Goal: Information Seeking & Learning: Learn about a topic

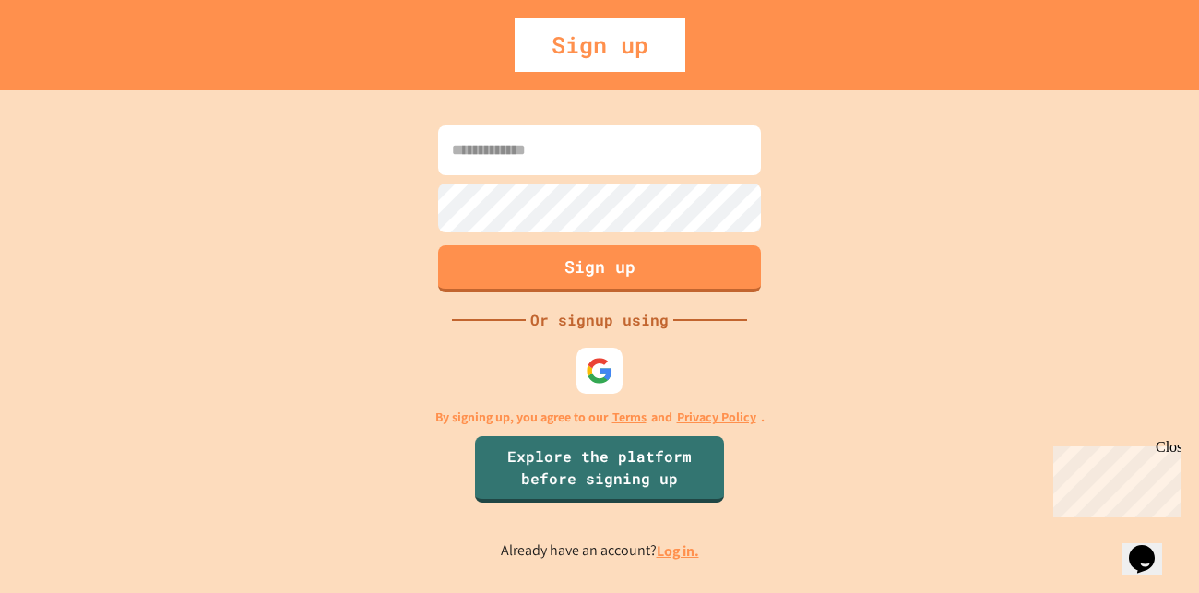
click at [691, 549] on link "Log in." at bounding box center [678, 551] width 42 height 19
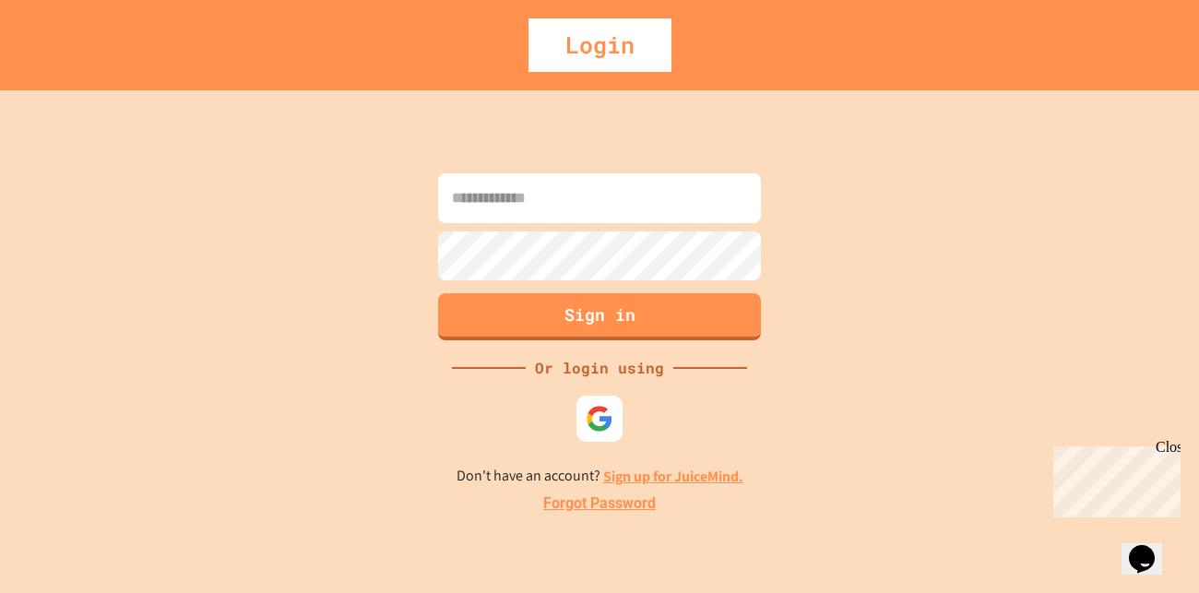
click at [634, 220] on input at bounding box center [599, 198] width 323 height 50
type input "*****"
click at [610, 424] on img at bounding box center [600, 419] width 28 height 28
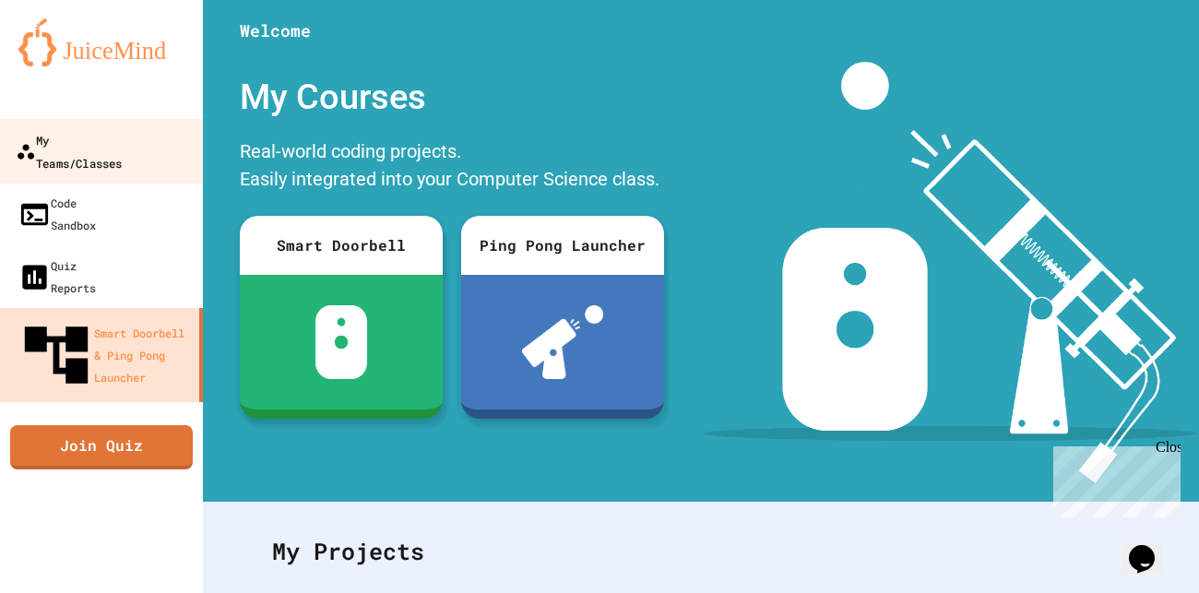
click at [122, 150] on div "My Teams/Classes" at bounding box center [69, 150] width 106 height 45
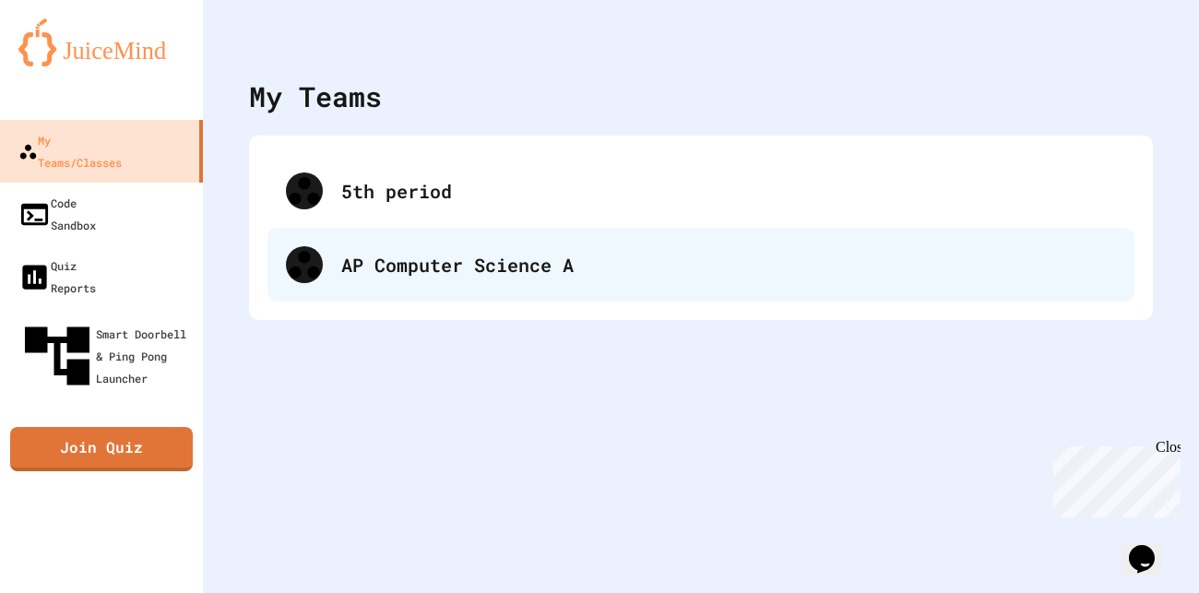
click at [427, 289] on div "AP Computer Science A" at bounding box center [701, 265] width 867 height 74
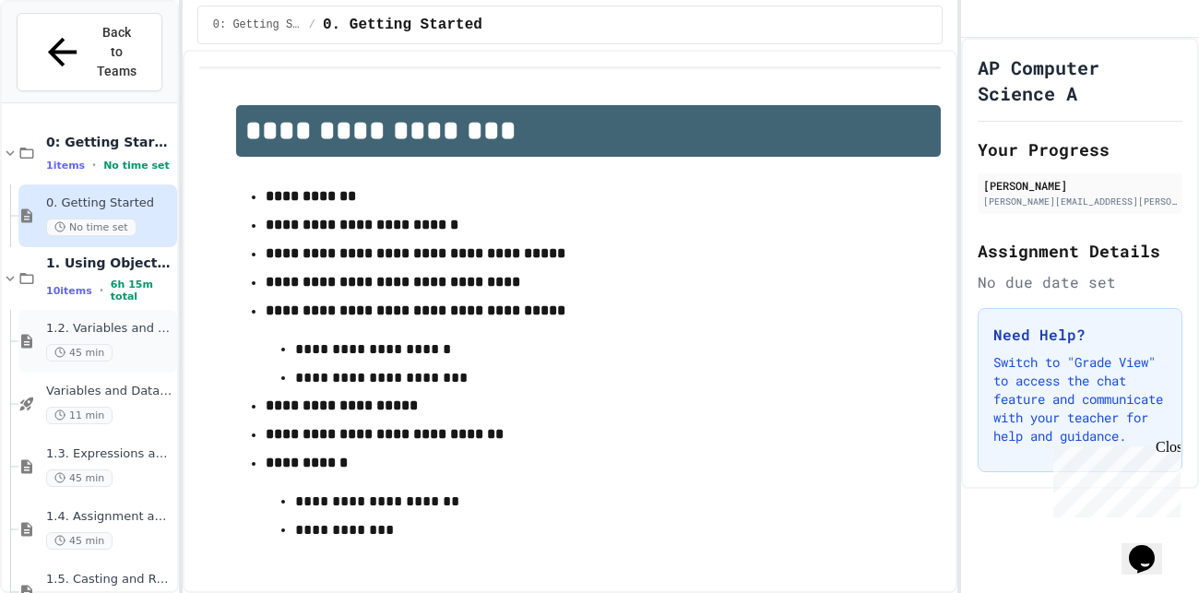
click at [142, 321] on span "1.2. Variables and Data Types" at bounding box center [109, 329] width 127 height 16
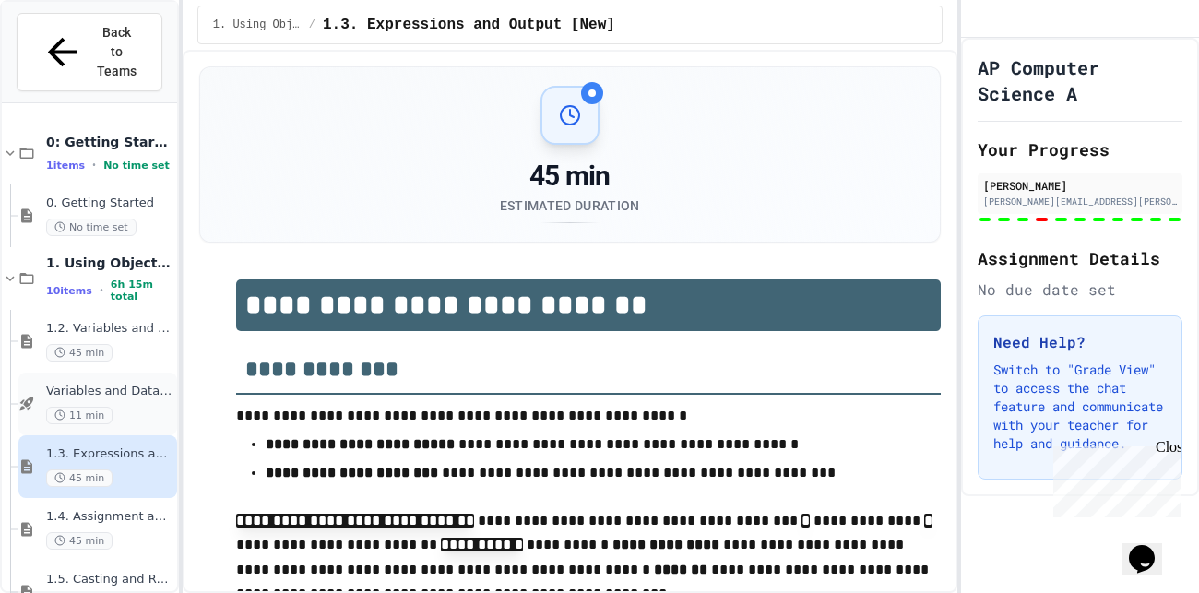
click at [137, 407] on div "11 min" at bounding box center [109, 416] width 127 height 18
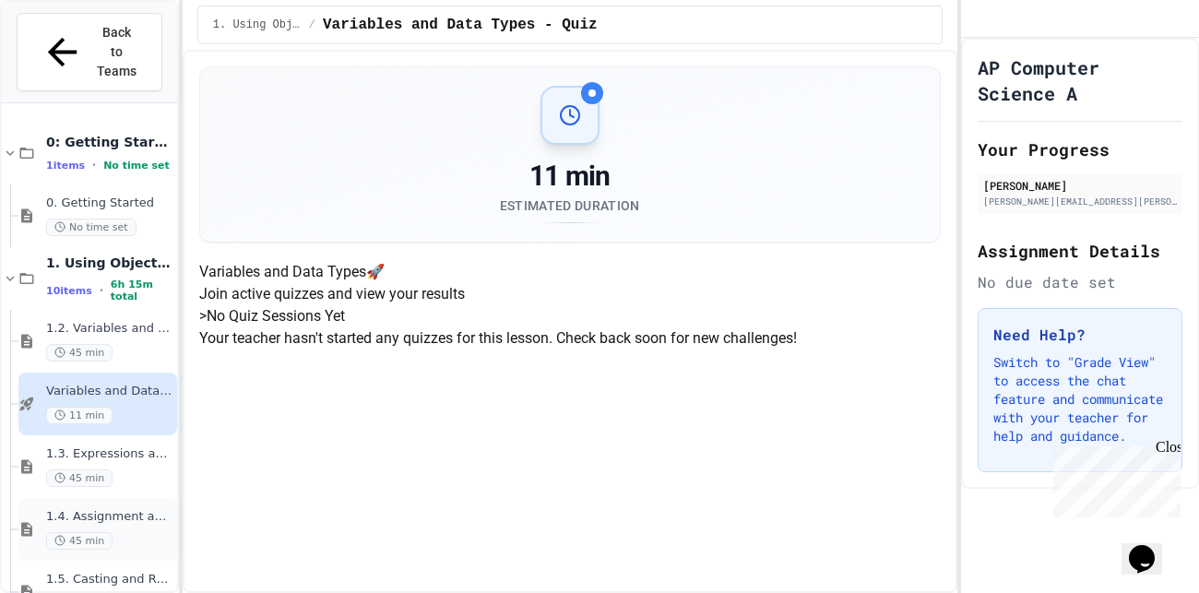
click at [153, 532] on div "45 min" at bounding box center [109, 541] width 127 height 18
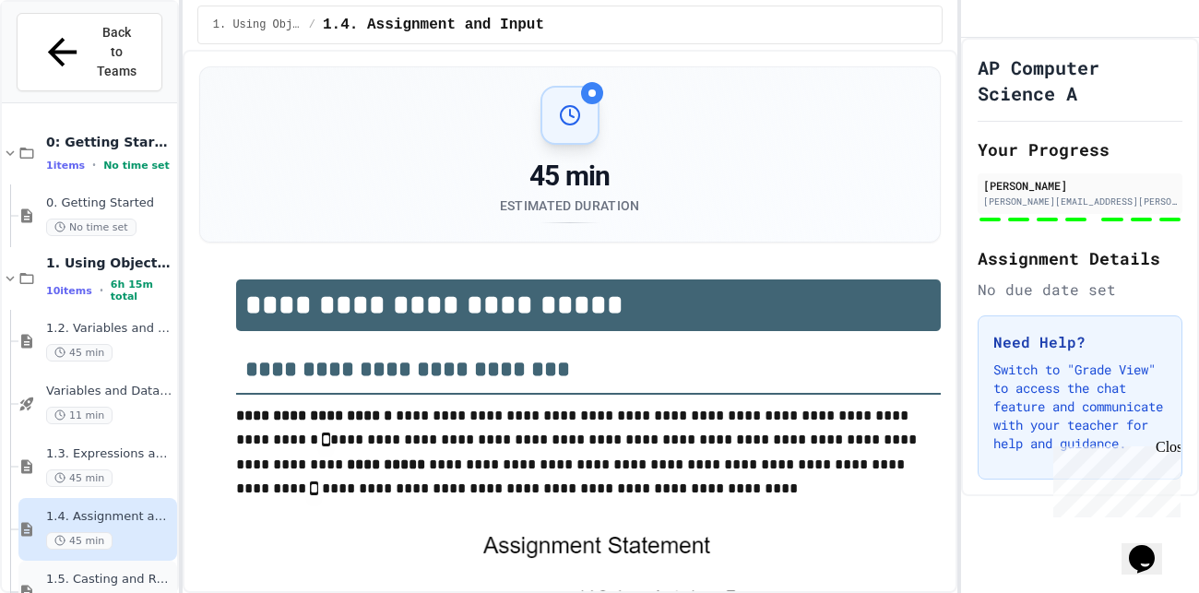
click at [138, 572] on div "1.5. Casting and Ranges of Values 45 min" at bounding box center [109, 592] width 127 height 41
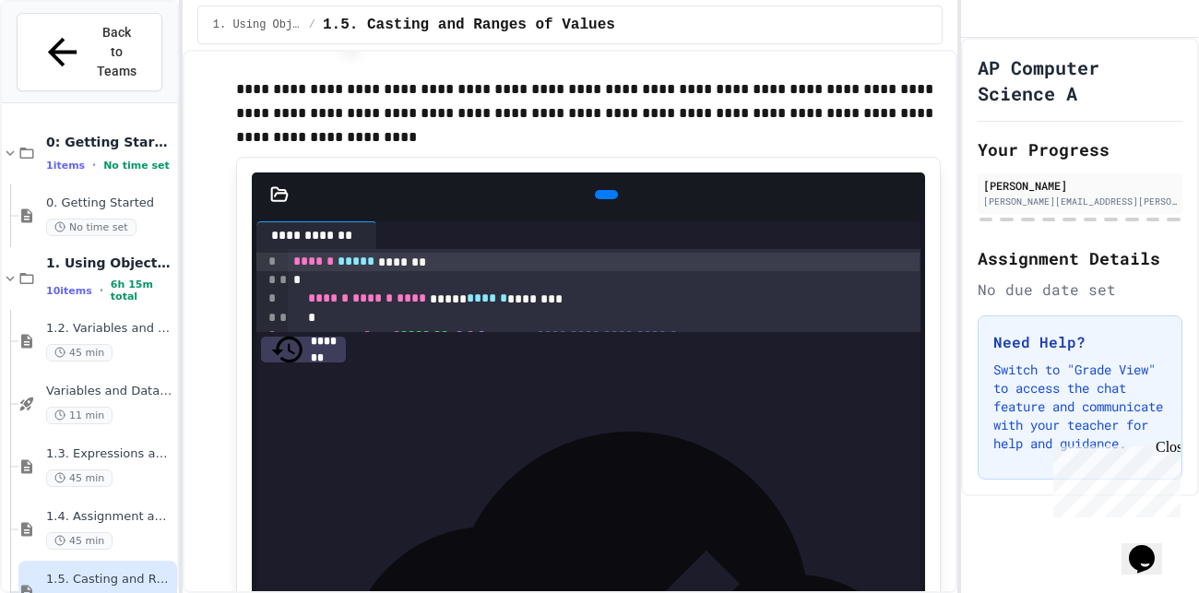
scroll to position [1069, 0]
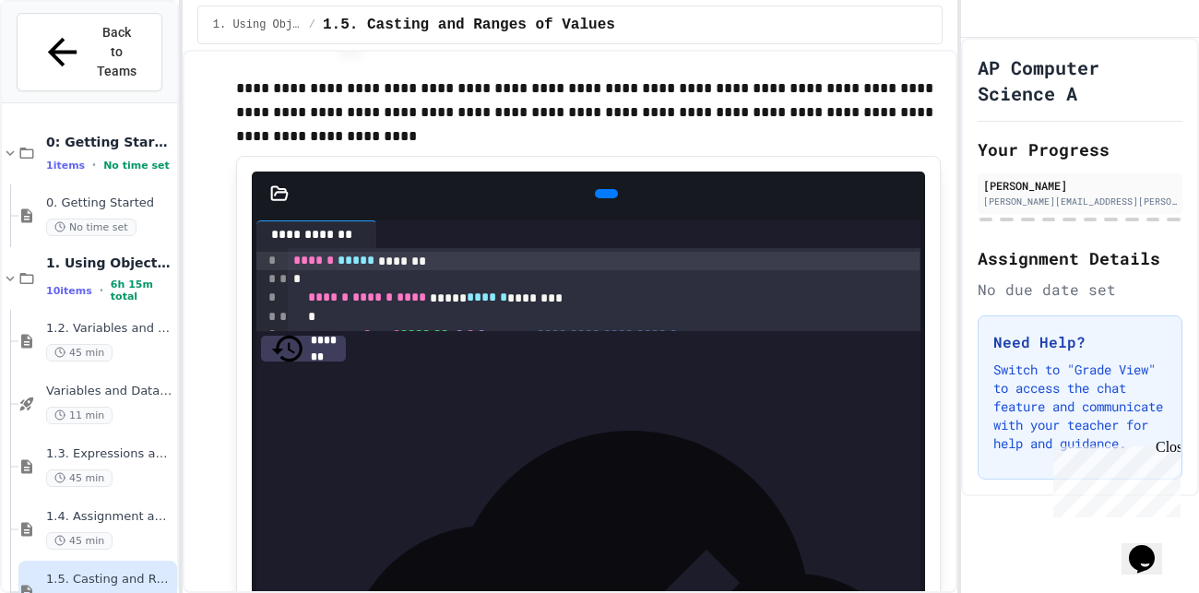
click at [586, 497] on div at bounding box center [604, 506] width 632 height 18
click at [602, 183] on div at bounding box center [607, 194] width 42 height 28
click at [600, 189] on div at bounding box center [606, 193] width 23 height 9
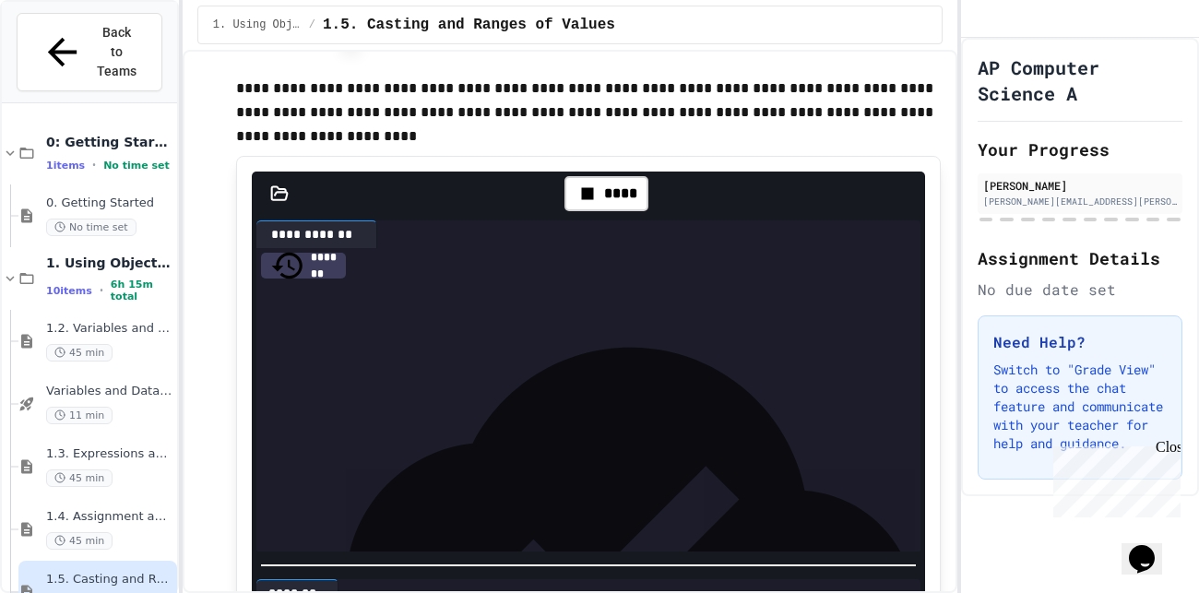
scroll to position [40, 0]
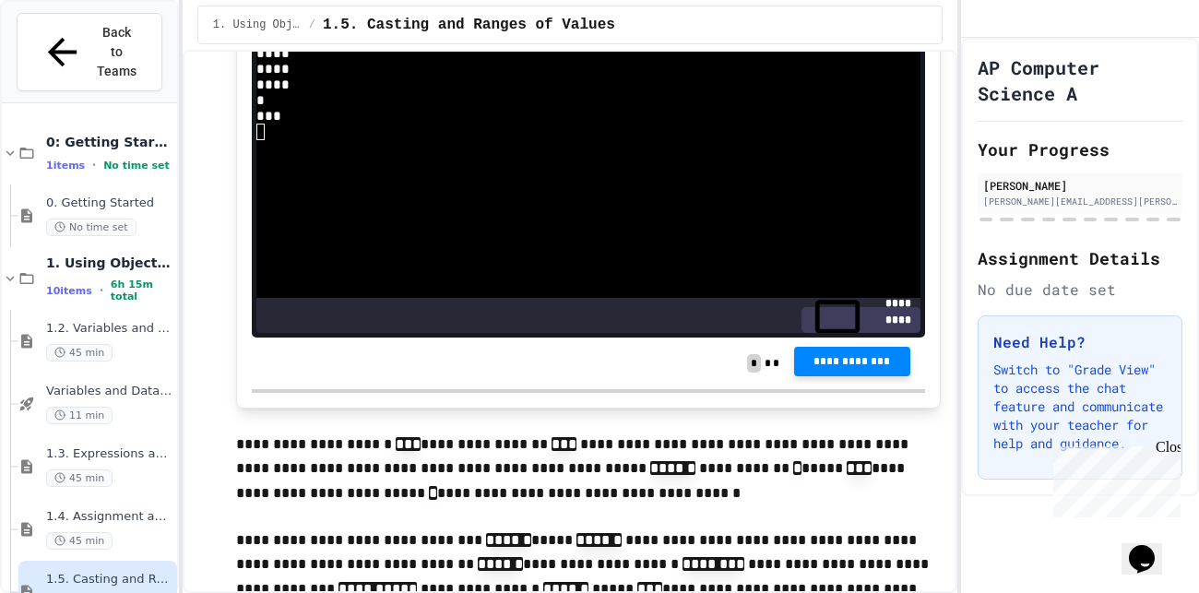
click at [841, 354] on span "**********" at bounding box center [852, 361] width 87 height 15
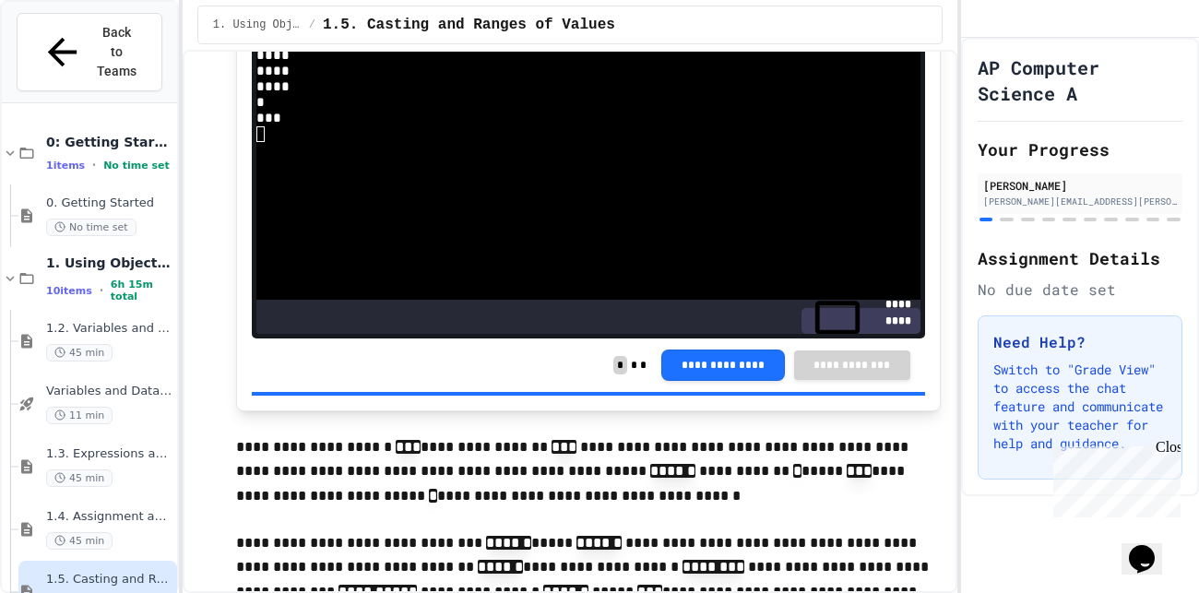
scroll to position [1646, 0]
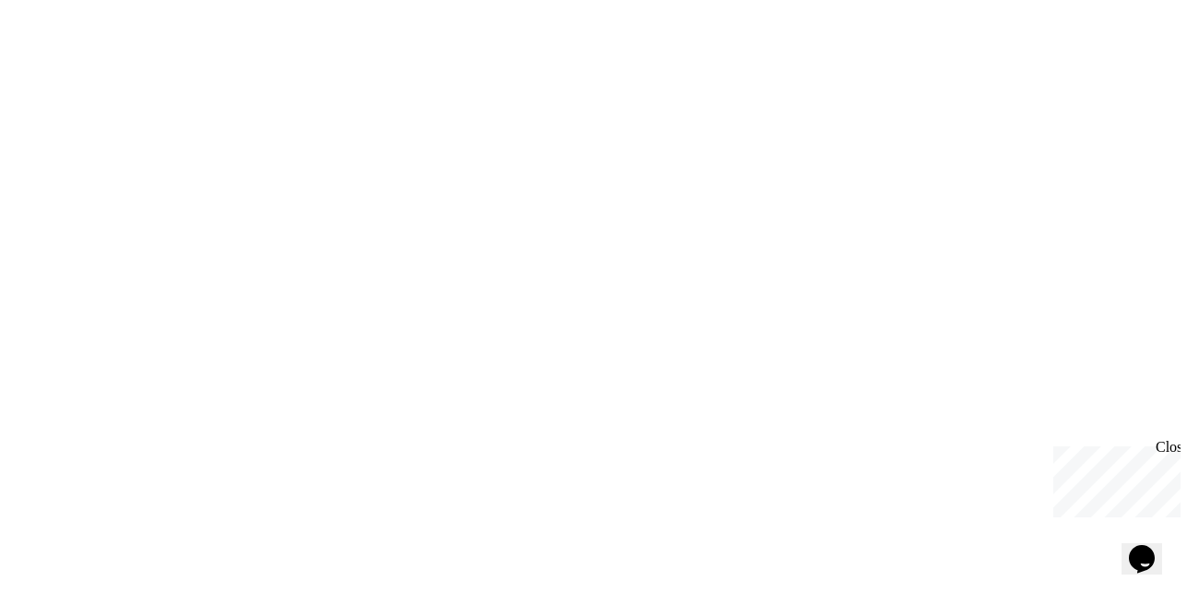
scroll to position [0, 0]
